Goal: Task Accomplishment & Management: Use online tool/utility

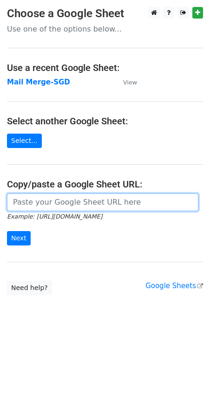
click at [74, 206] on input "url" at bounding box center [102, 203] width 191 height 18
paste input "[URL][DOMAIN_NAME]"
type input "[URL][DOMAIN_NAME]"
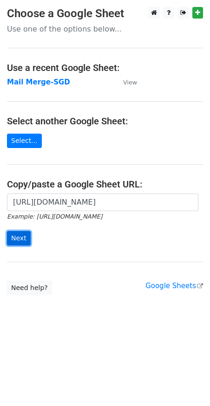
click at [23, 238] on input "Next" at bounding box center [19, 238] width 24 height 14
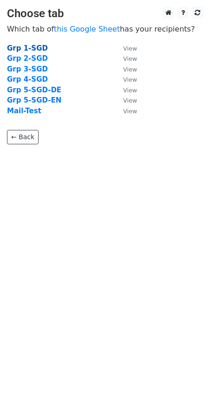
click at [32, 45] on strong "Grp 1-SGD" at bounding box center [27, 48] width 41 height 8
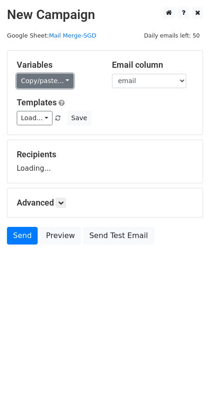
click at [50, 80] on link "Copy/paste..." at bounding box center [45, 81] width 57 height 14
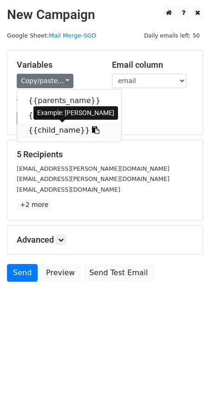
click at [54, 132] on link "{{child_name}}" at bounding box center [69, 130] width 104 height 15
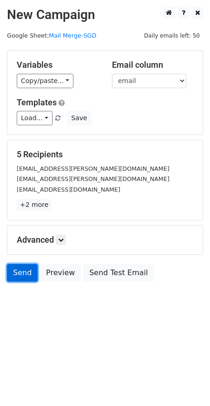
click at [22, 272] on link "Send" at bounding box center [22, 273] width 31 height 18
